Goal: Information Seeking & Learning: Learn about a topic

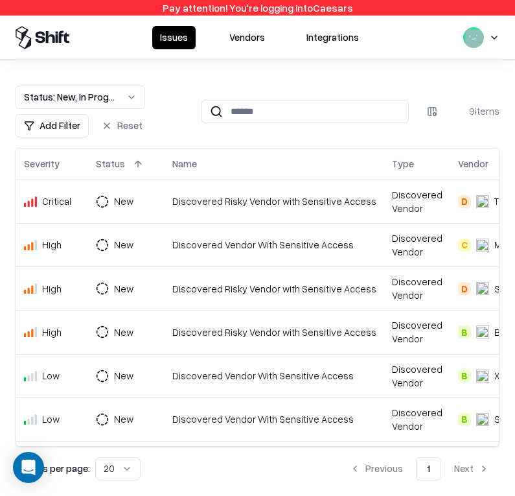
click at [242, 35] on button "Vendors" at bounding box center [247, 37] width 51 height 23
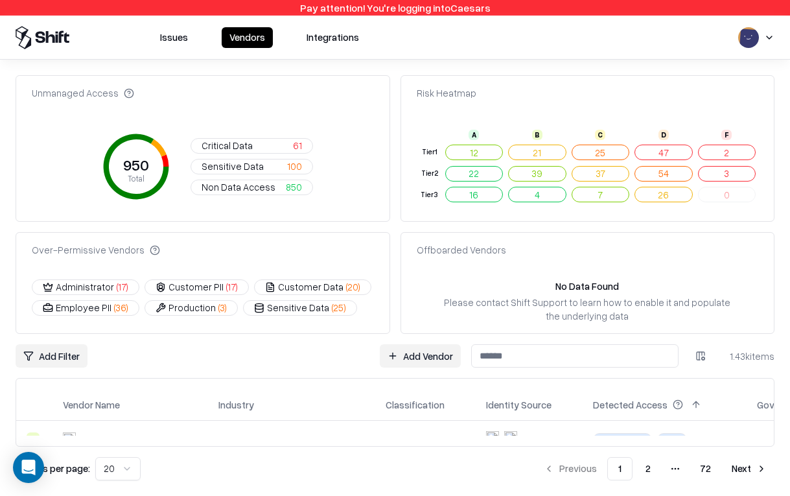
click at [771, 38] on html "Pay attention! You're logging into Caesars Issues Vendors Integrations Unmanage…" at bounding box center [395, 248] width 790 height 496
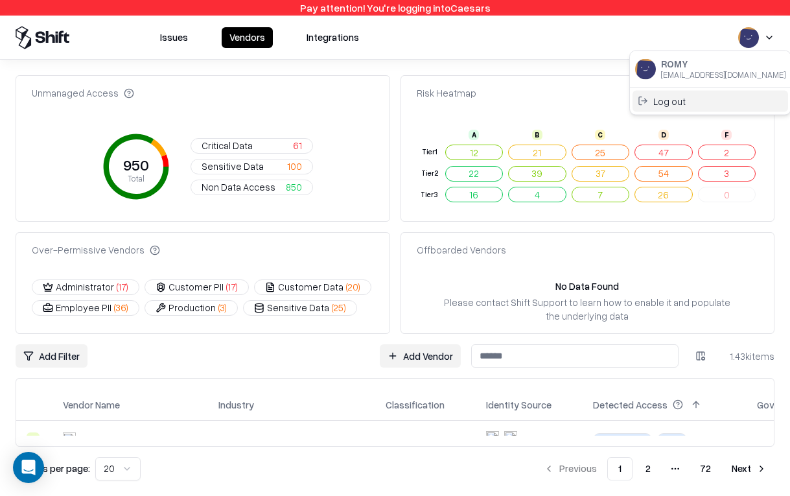
click at [728, 97] on div "Log out" at bounding box center [711, 100] width 156 height 21
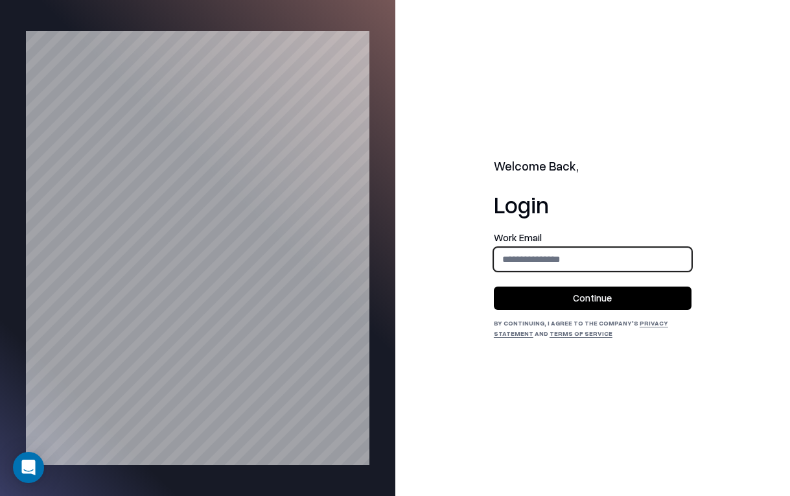
click at [559, 264] on input "email" at bounding box center [593, 259] width 196 height 24
type input "**********"
click at [594, 297] on button "Continue" at bounding box center [593, 297] width 198 height 23
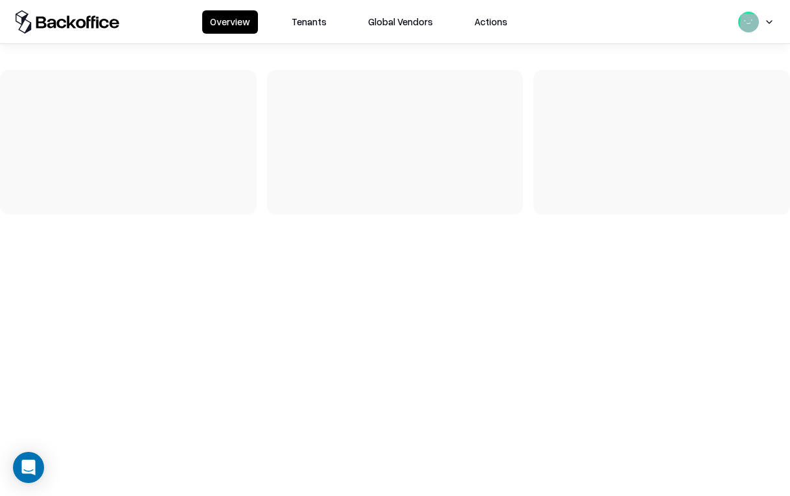
click at [318, 27] on button "Tenants" at bounding box center [309, 21] width 51 height 23
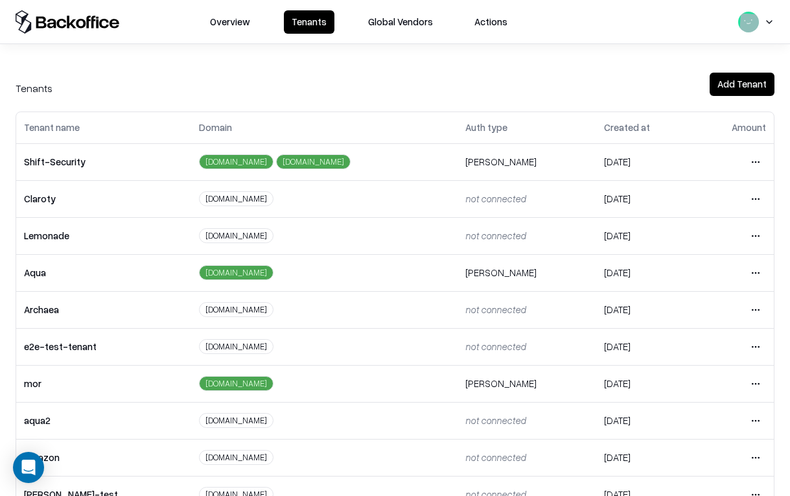
scroll to position [217, 0]
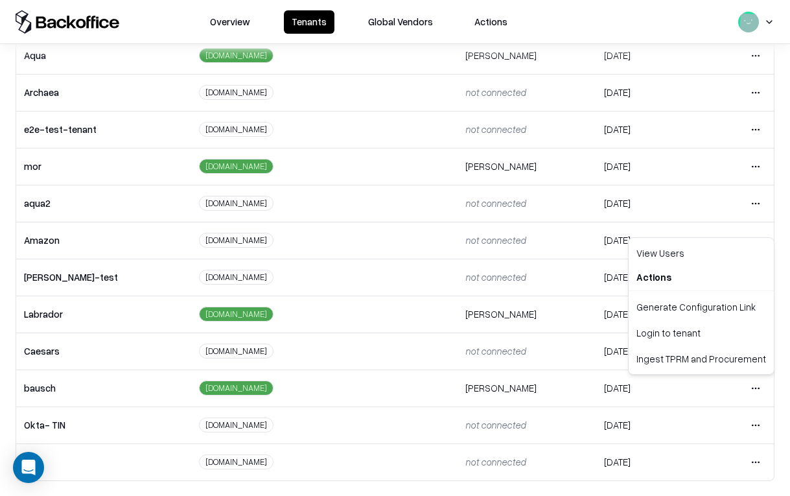
click at [758, 392] on html "Overview Tenants Global Vendors Actions Tenants Add Tenant Tenant name Domain A…" at bounding box center [395, 248] width 790 height 496
click at [714, 337] on div "Login to tenant" at bounding box center [701, 333] width 140 height 26
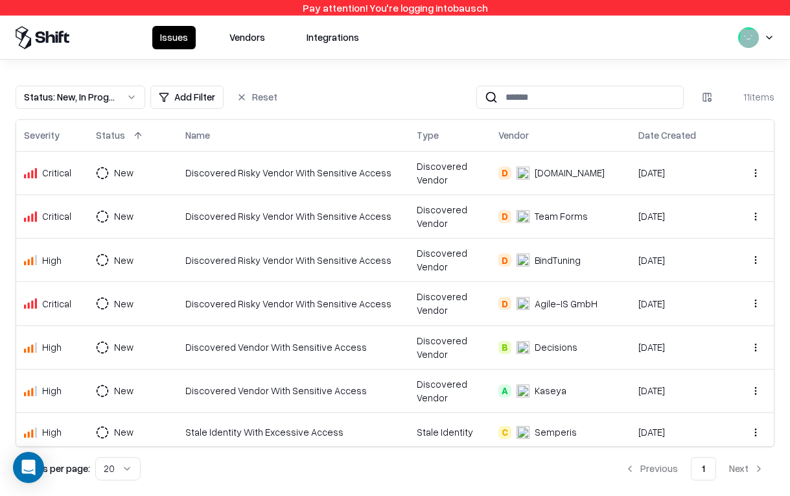
click at [259, 36] on button "Vendors" at bounding box center [247, 37] width 51 height 23
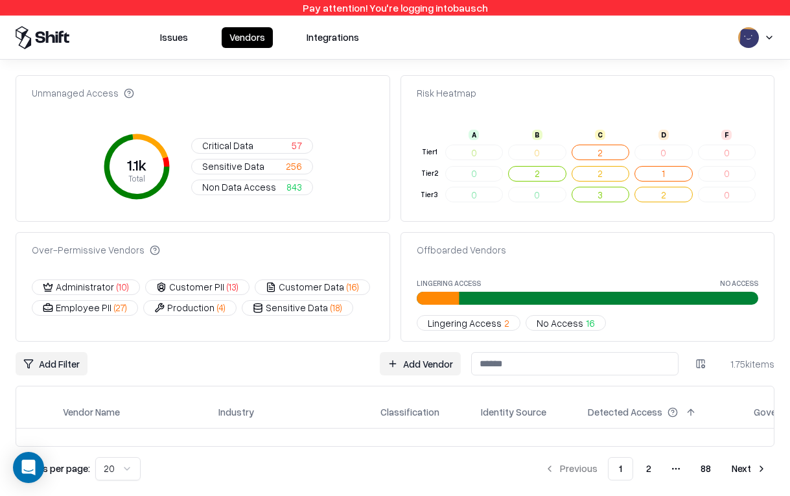
click at [242, 188] on span "Non Data Access" at bounding box center [239, 187] width 74 height 14
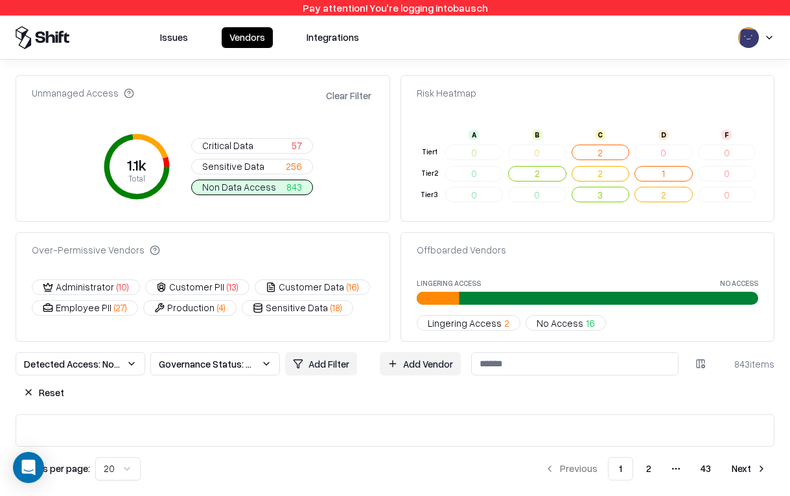
drag, startPoint x: 278, startPoint y: 187, endPoint x: 192, endPoint y: 186, distance: 86.2
click at [192, 186] on div "1.1k Total Critical Data 57 Sensitive Data 256 Non Data Access 843" at bounding box center [203, 166] width 342 height 88
click at [586, 323] on span "16" at bounding box center [590, 323] width 9 height 14
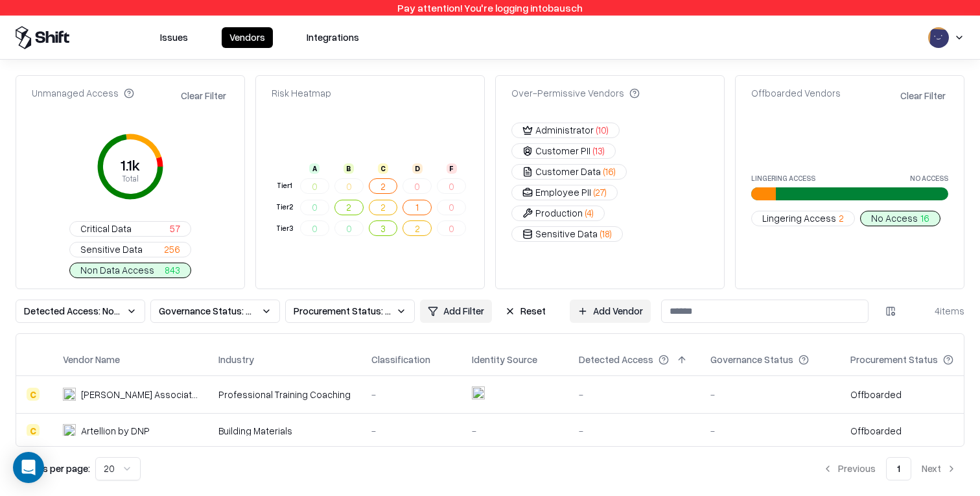
click at [789, 216] on span "Lingering Access" at bounding box center [799, 218] width 74 height 14
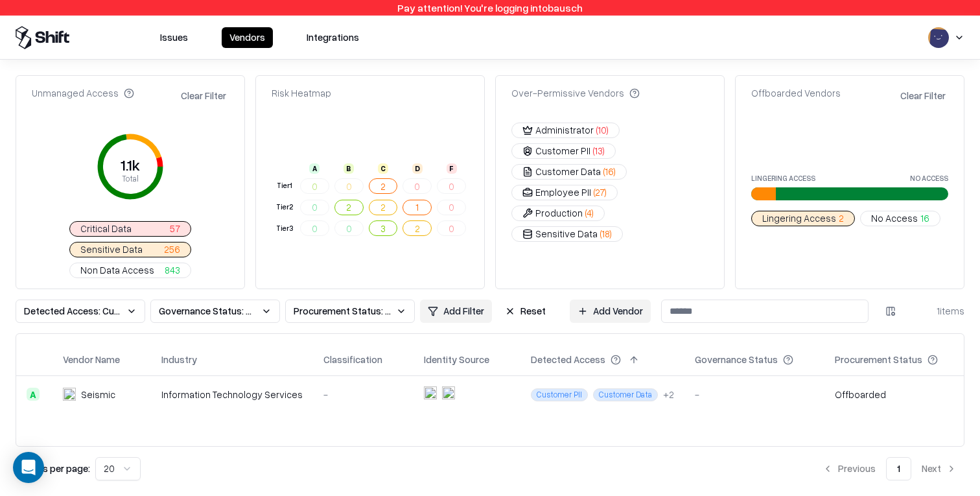
click at [210, 93] on button "Clear Filter" at bounding box center [203, 95] width 51 height 19
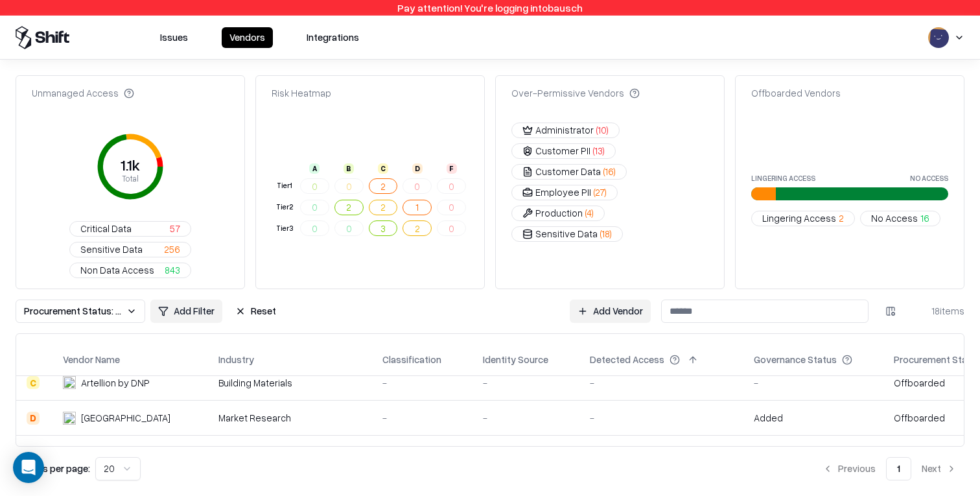
scroll to position [135, 0]
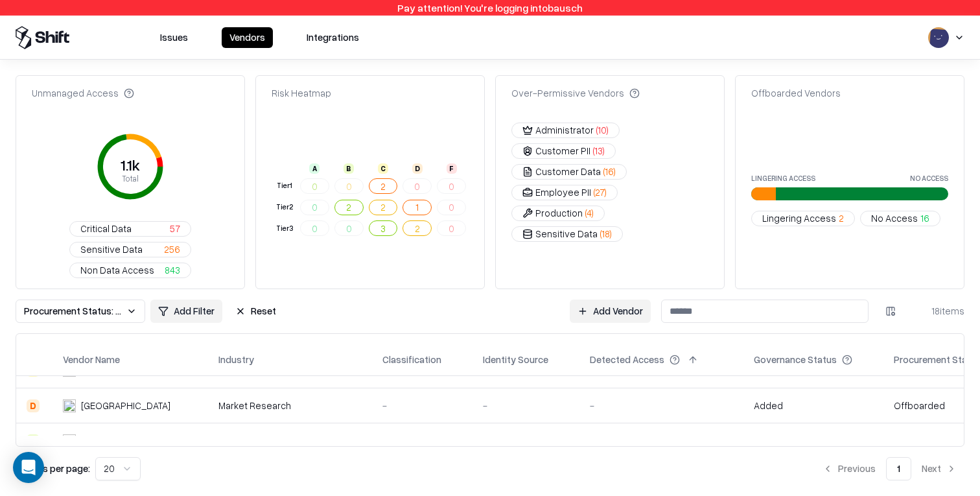
click at [789, 219] on span "Lingering Access" at bounding box center [799, 218] width 74 height 14
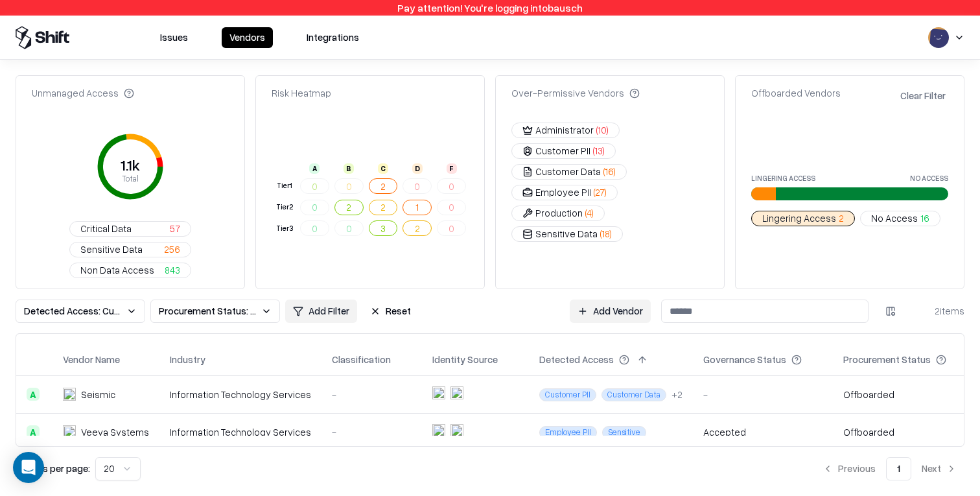
scroll to position [15, 0]
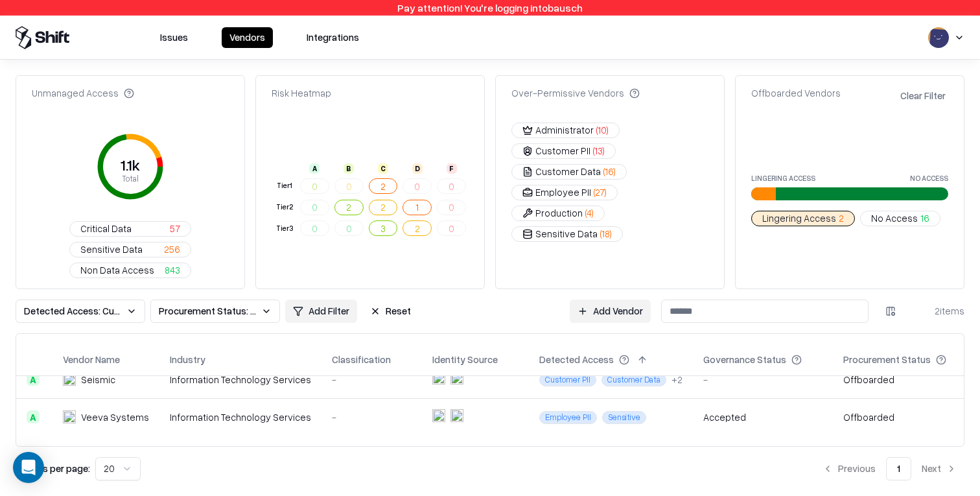
click at [561, 433] on td "Employee PII Sensitive" at bounding box center [611, 417] width 164 height 38
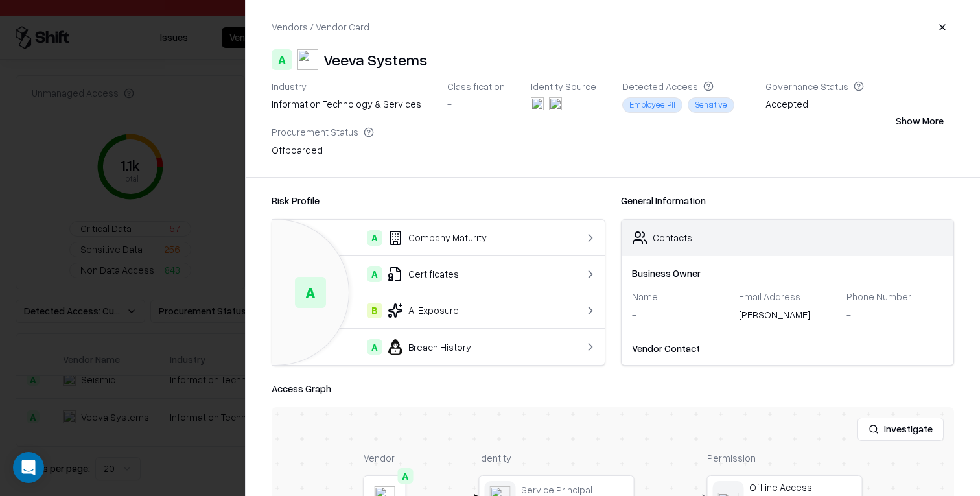
click at [158, 388] on div at bounding box center [490, 248] width 980 height 496
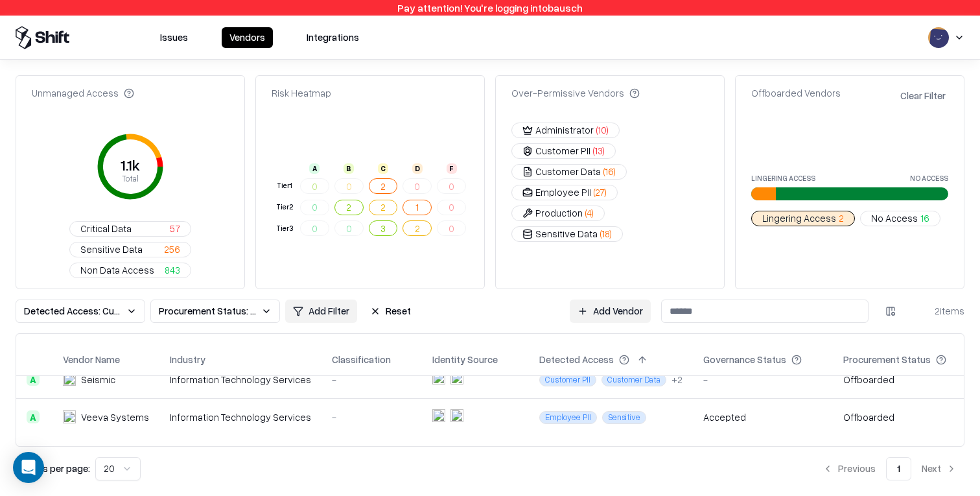
click at [159, 388] on td "Information Technology Services" at bounding box center [240, 379] width 162 height 38
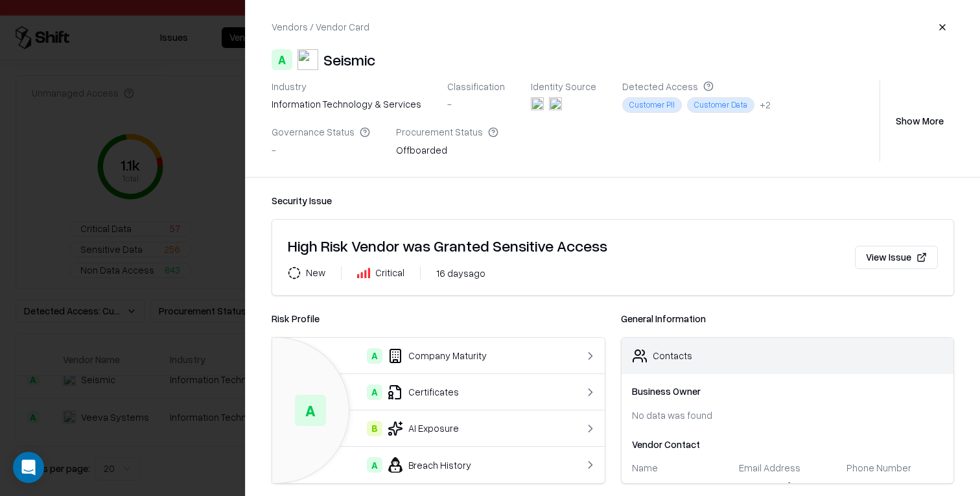
click at [157, 387] on div at bounding box center [490, 248] width 980 height 496
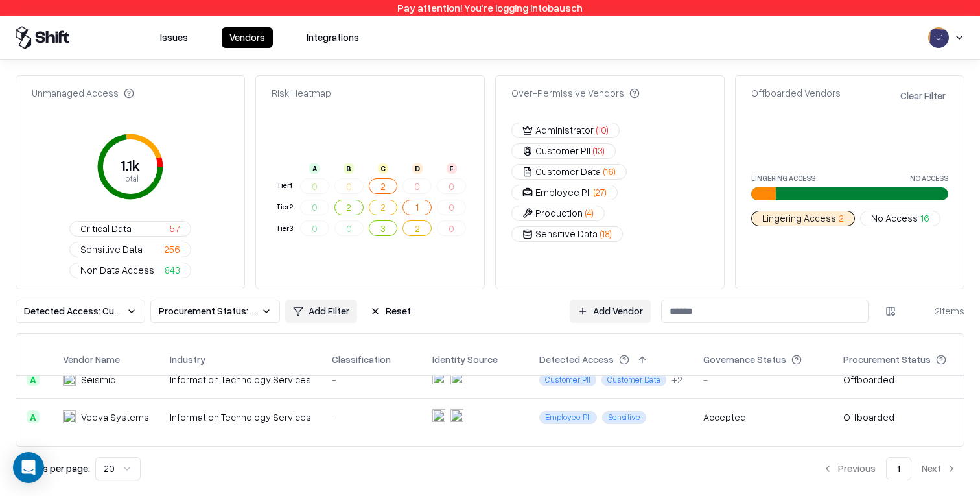
scroll to position [0, 0]
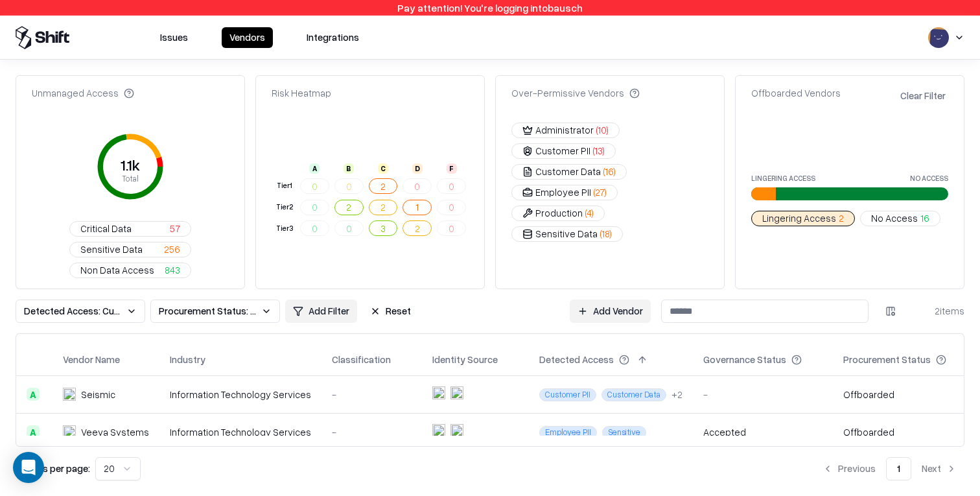
click at [789, 218] on span "No Access" at bounding box center [894, 218] width 47 height 14
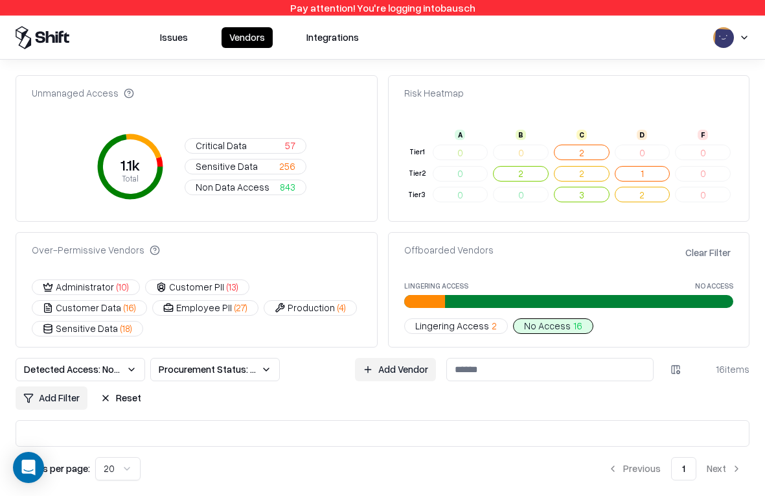
click at [544, 243] on div "Offboarded Vendors Clear Filter" at bounding box center [569, 256] width 361 height 26
click at [131, 389] on button "Reset" at bounding box center [121, 397] width 56 height 23
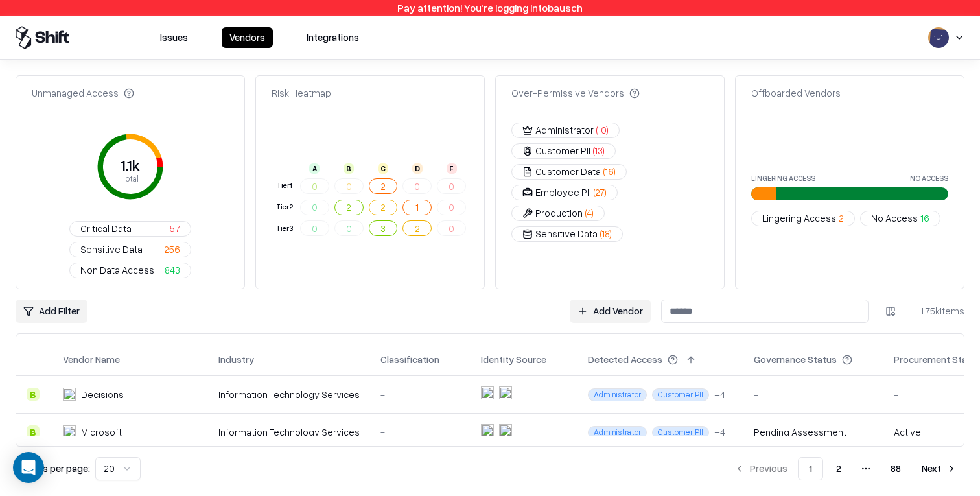
click at [160, 225] on button "Critical Data 57" at bounding box center [130, 229] width 122 height 16
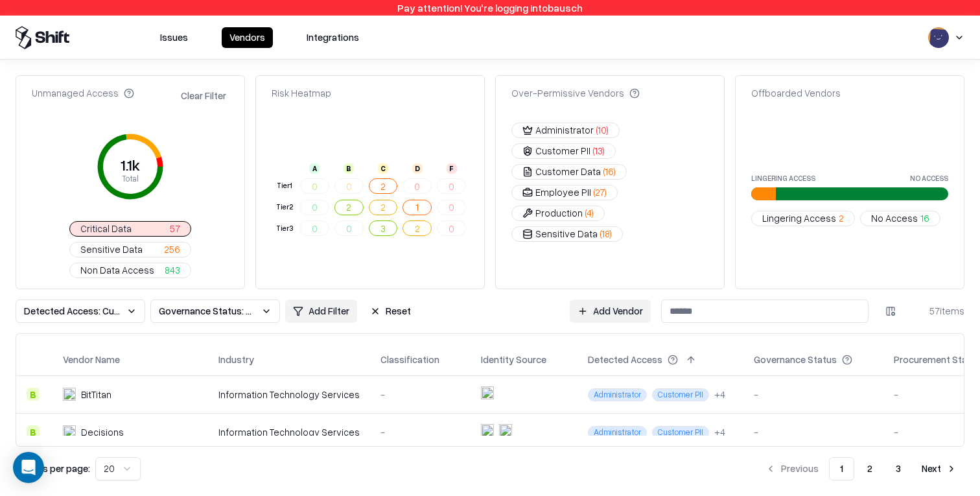
click at [213, 99] on button "Clear Filter" at bounding box center [203, 95] width 51 height 19
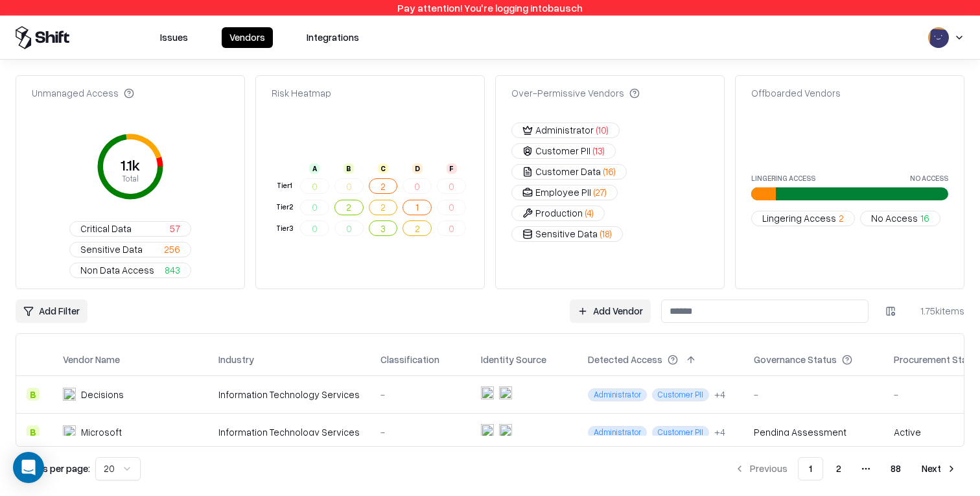
click at [789, 177] on label "Lingering Access" at bounding box center [783, 177] width 64 height 7
click at [789, 179] on label "No Access" at bounding box center [929, 177] width 38 height 7
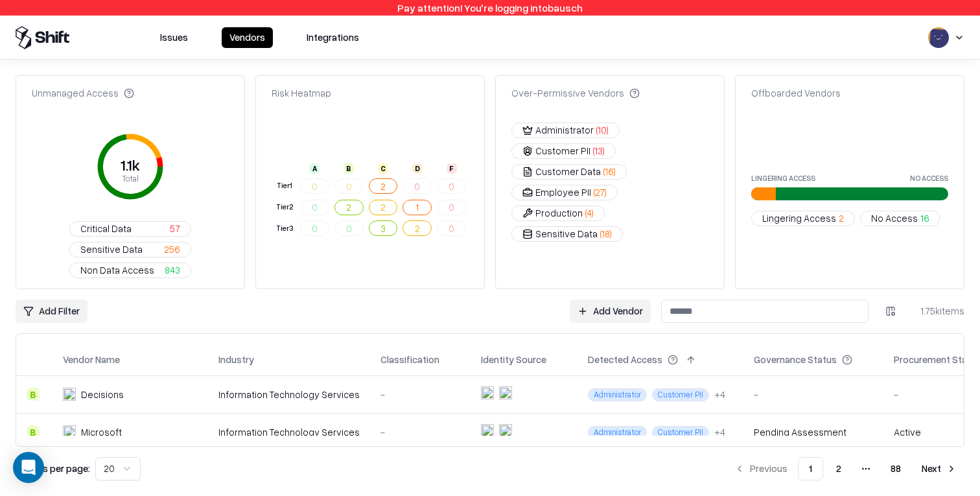
click at [789, 179] on label "No Access" at bounding box center [929, 177] width 38 height 7
click at [732, 307] on input at bounding box center [764, 310] width 207 height 23
paste input "********"
type input "********"
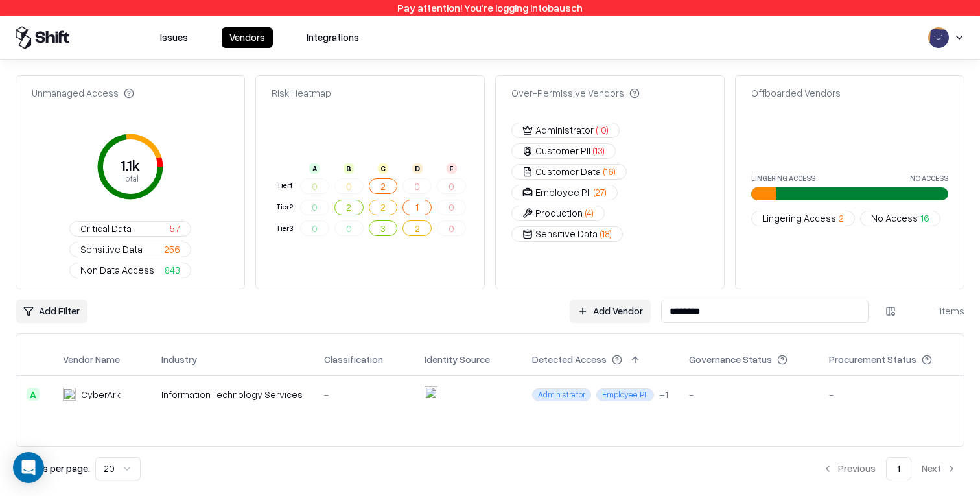
click at [694, 399] on div "-" at bounding box center [748, 395] width 119 height 14
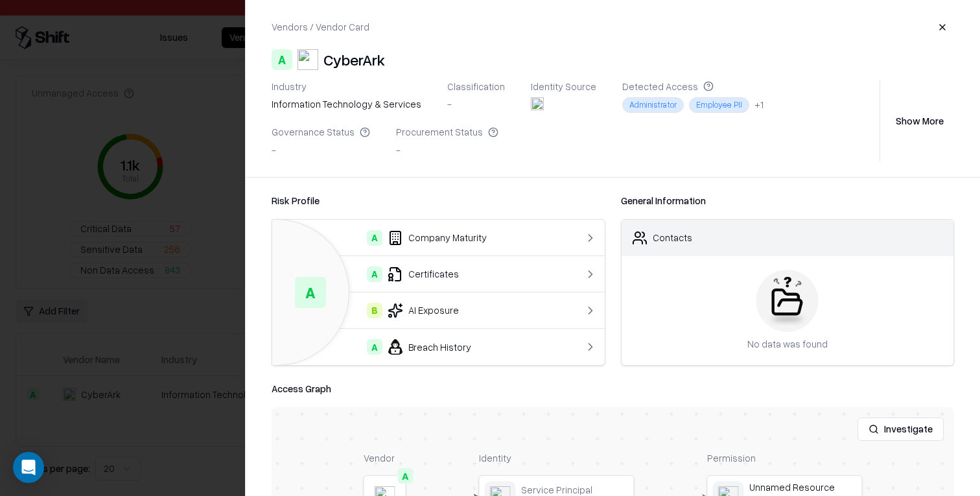
click at [789, 113] on button "Show More" at bounding box center [919, 120] width 69 height 23
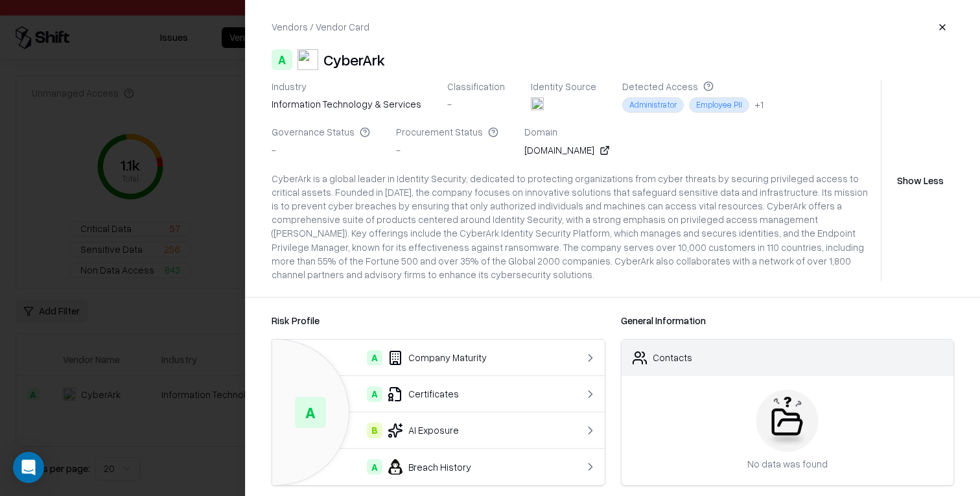
click at [789, 176] on button "Show Less" at bounding box center [920, 180] width 67 height 23
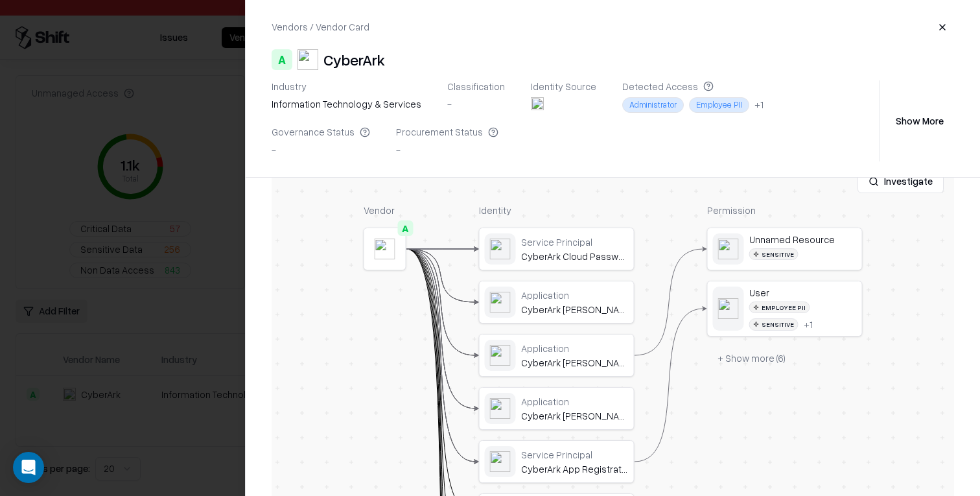
scroll to position [170, 0]
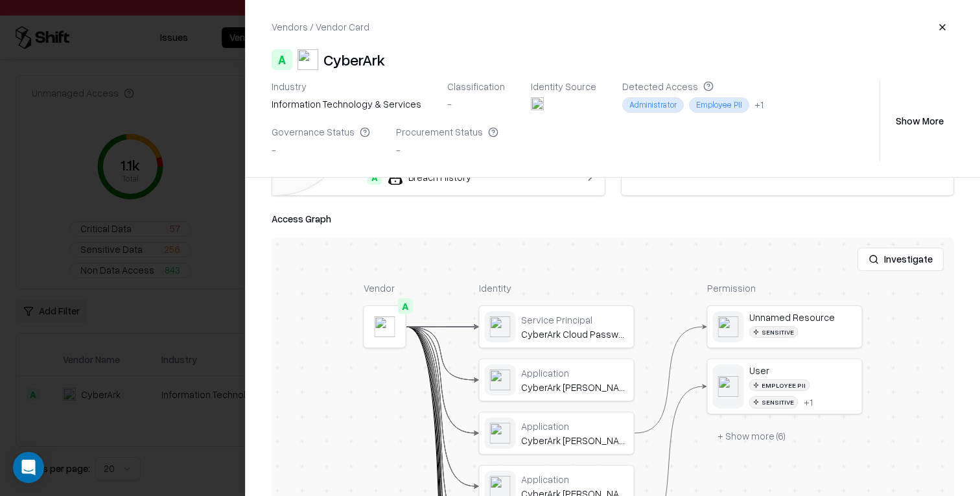
click at [789, 265] on button "Investigate" at bounding box center [900, 259] width 86 height 23
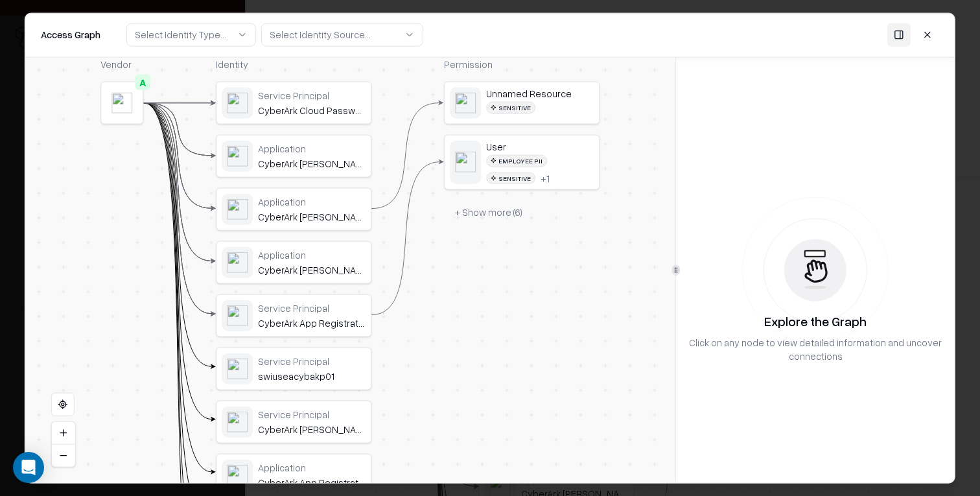
click at [497, 211] on button "+ Show more ( 6 )" at bounding box center [488, 211] width 89 height 23
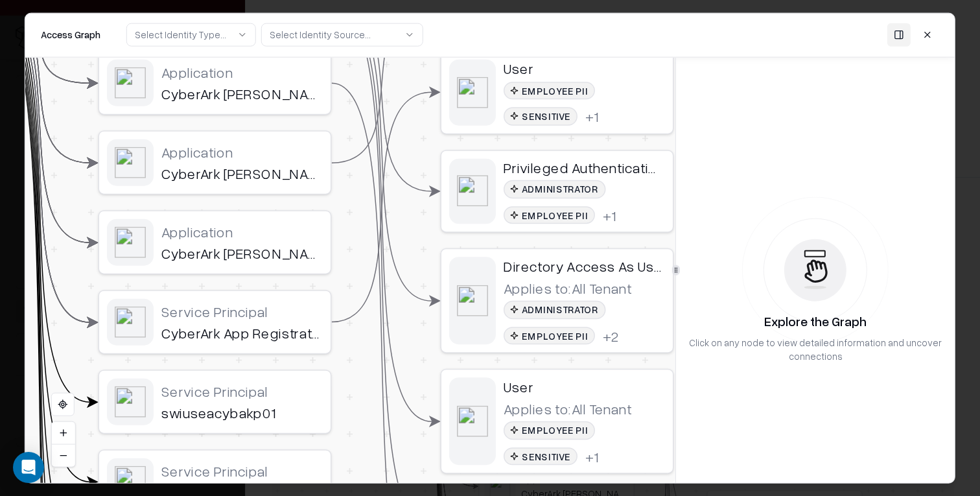
click at [789, 31] on button at bounding box center [927, 34] width 23 height 23
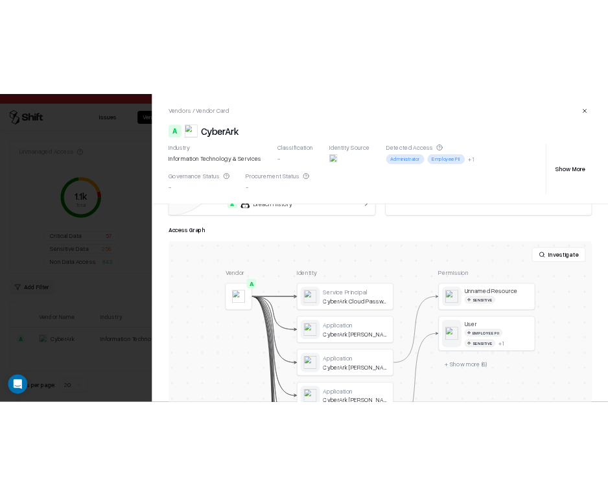
scroll to position [0, 0]
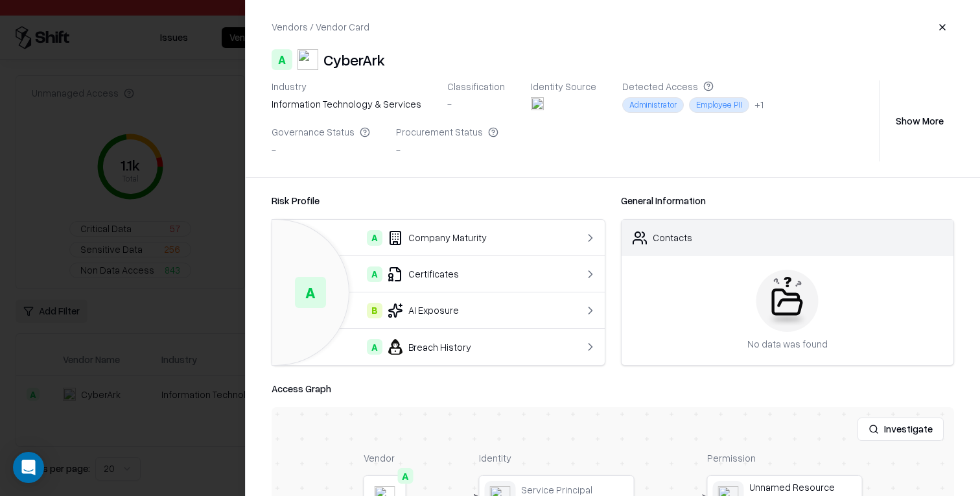
click at [104, 285] on div at bounding box center [490, 248] width 980 height 496
